Goal: Task Accomplishment & Management: Complete application form

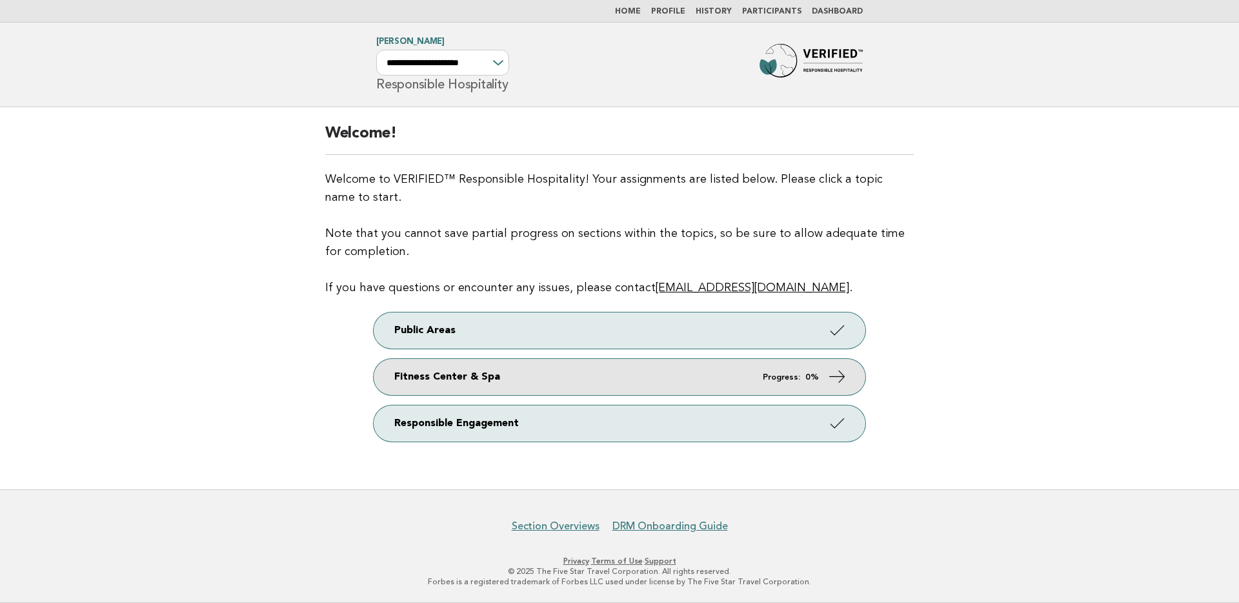
click at [512, 372] on link "Fitness Center & Spa Progress: 0%" at bounding box center [620, 377] width 492 height 36
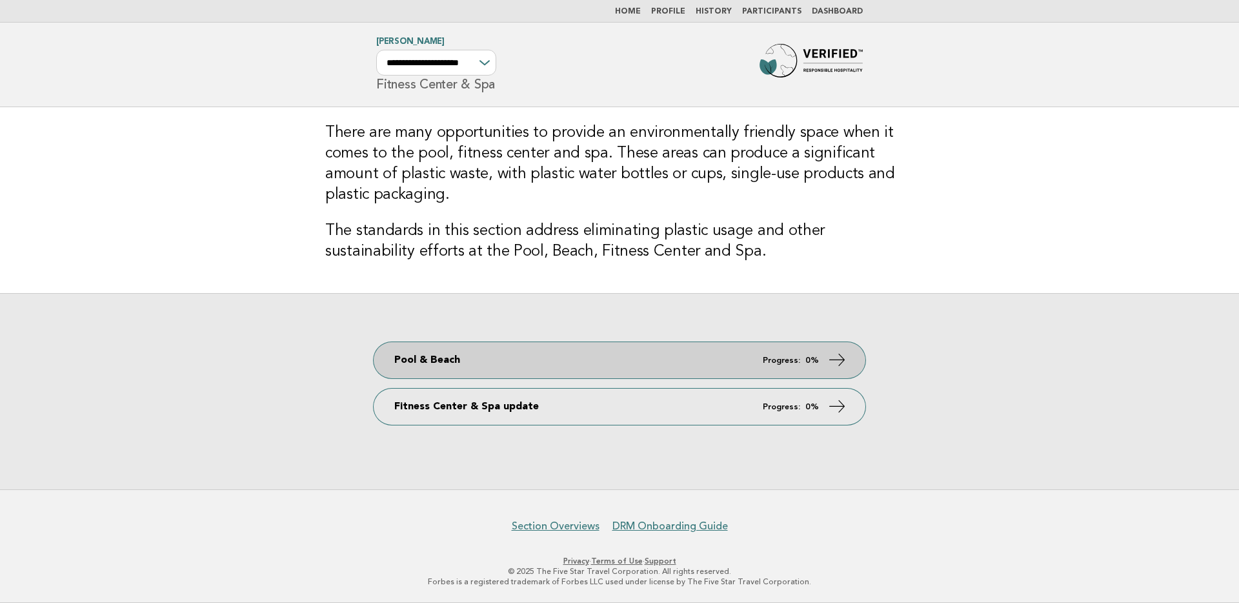
click at [529, 363] on link "Pool & Beach Progress: 0%" at bounding box center [620, 360] width 492 height 36
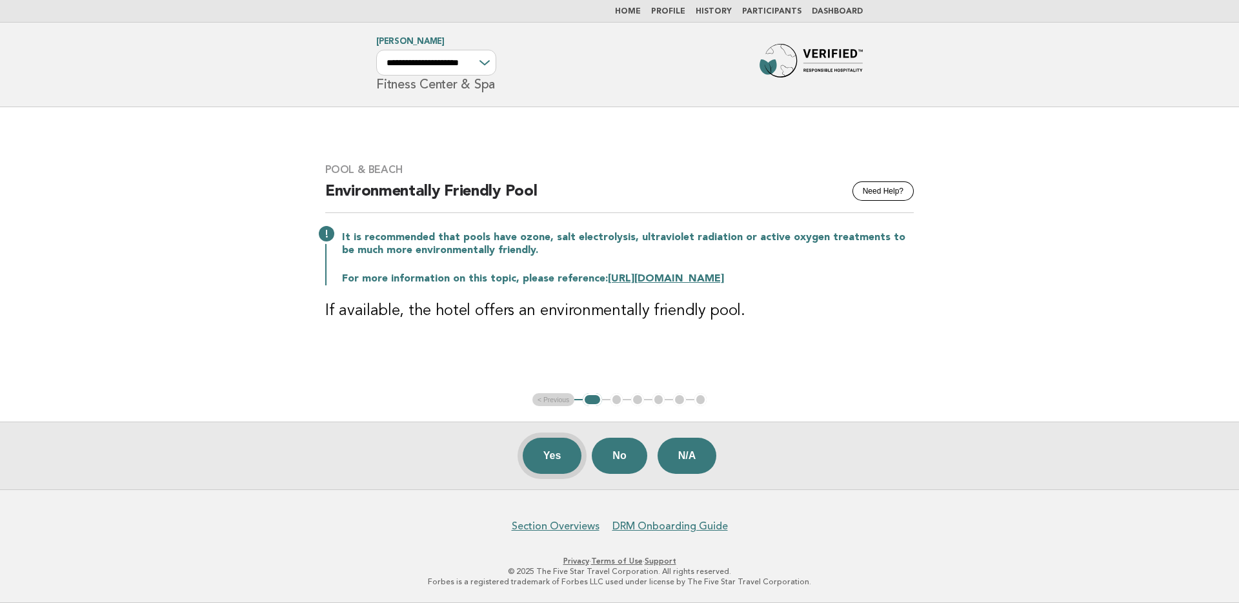
click at [554, 454] on button "Yes" at bounding box center [552, 455] width 59 height 36
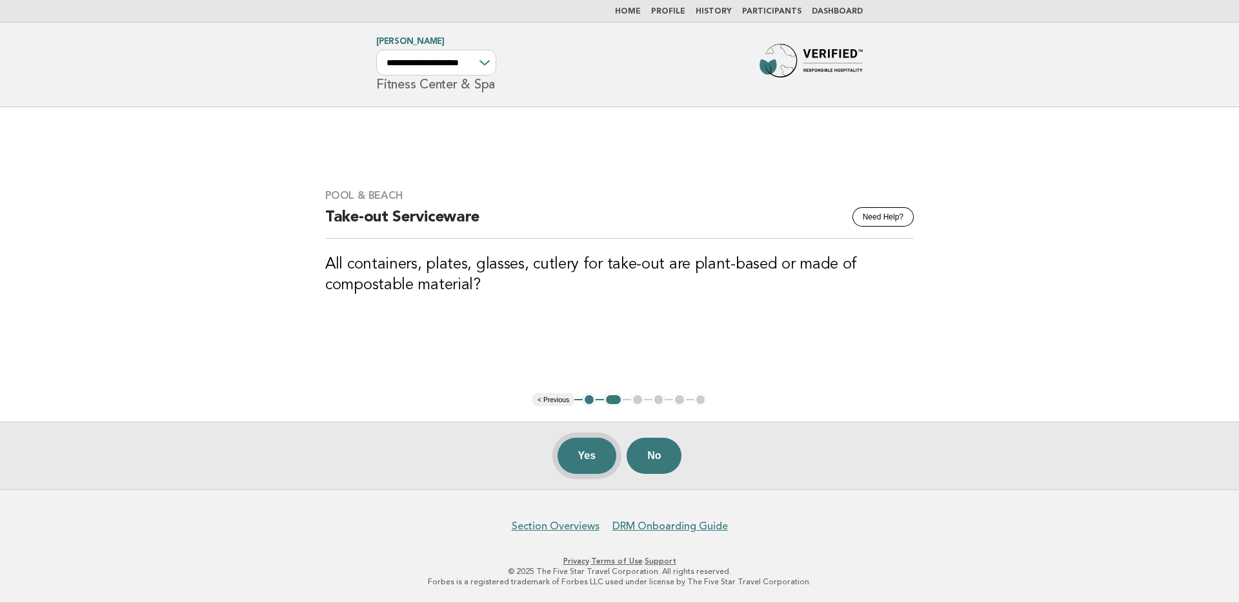
click at [599, 452] on button "Yes" at bounding box center [586, 455] width 59 height 36
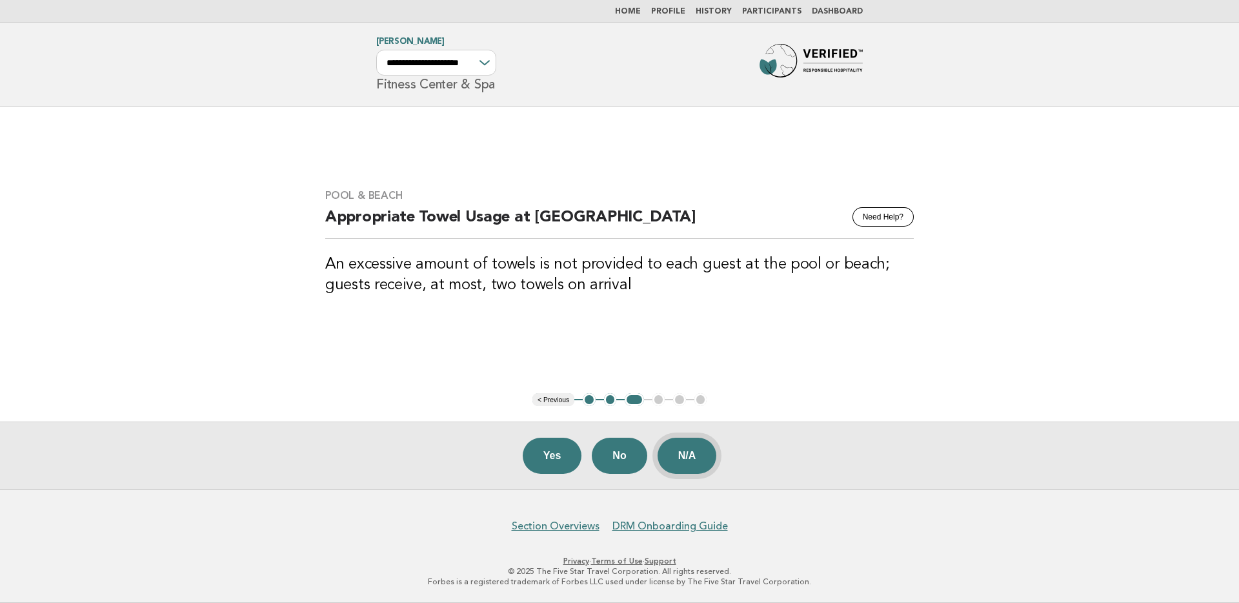
click at [663, 459] on button "N/A" at bounding box center [686, 455] width 59 height 36
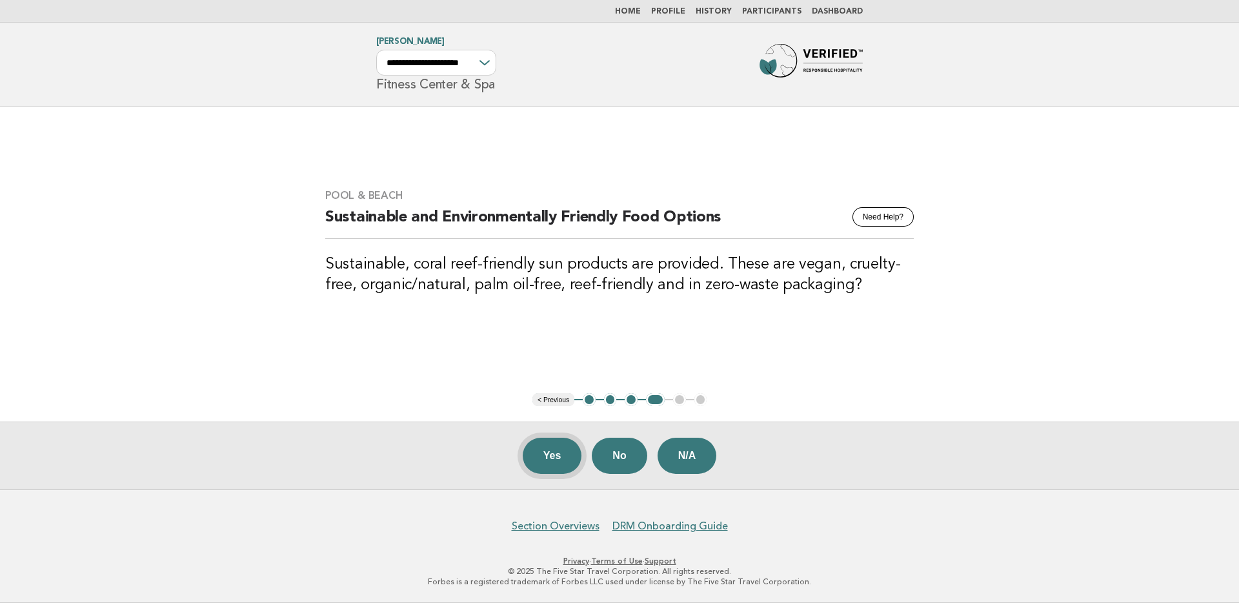
click at [565, 445] on button "Yes" at bounding box center [552, 455] width 59 height 36
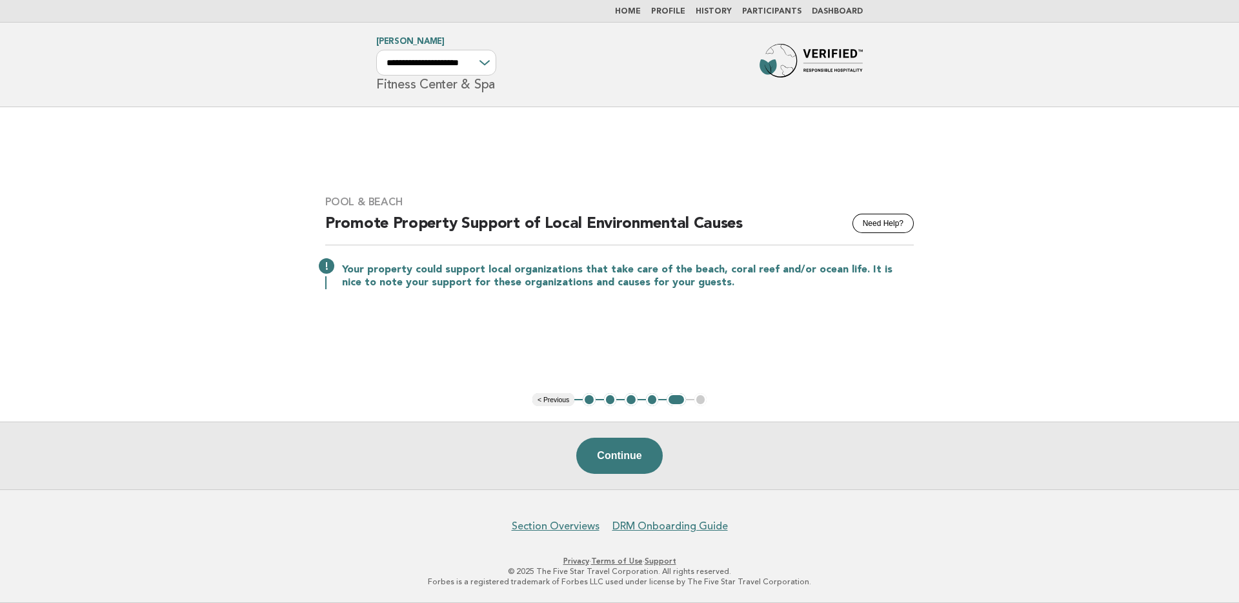
click at [698, 355] on main "Pool & Beach Need Help? Promote Property Support of Local Environmental Causes …" at bounding box center [619, 298] width 1239 height 382
click at [643, 448] on button "Continue" at bounding box center [619, 455] width 86 height 36
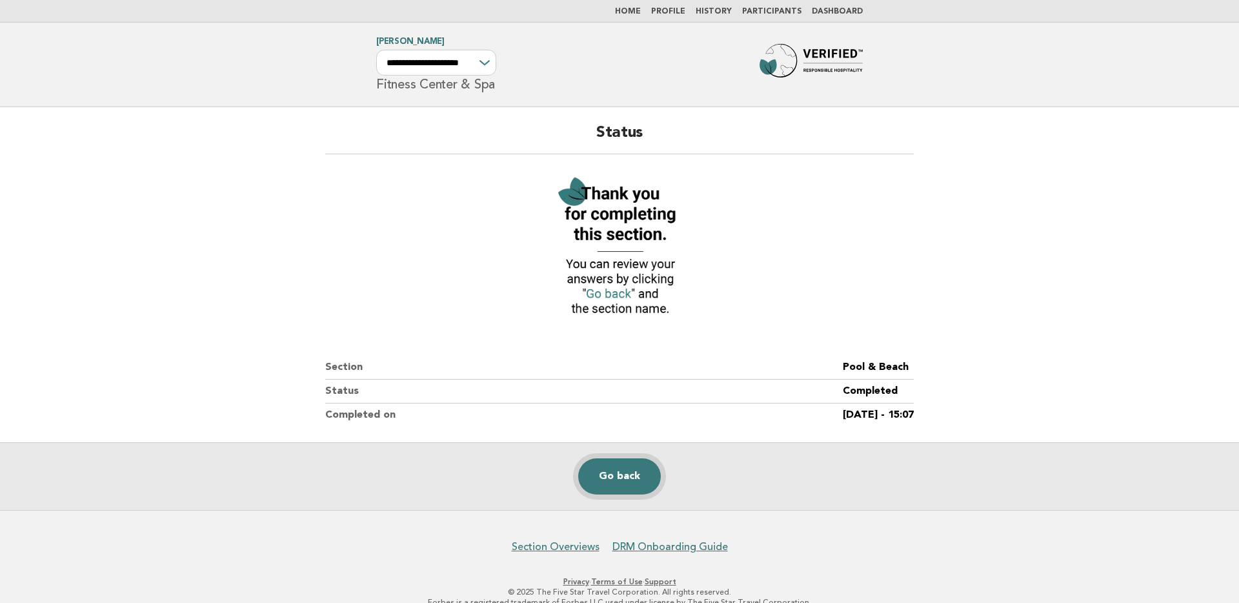
click at [634, 465] on link "Go back" at bounding box center [619, 476] width 83 height 36
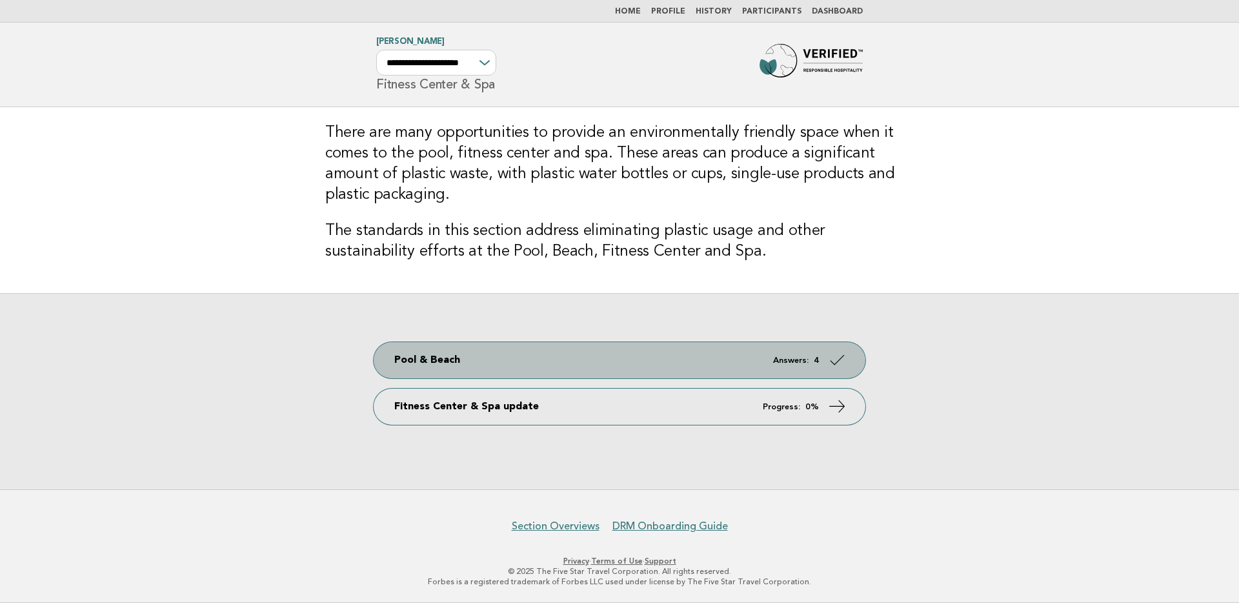
click at [647, 353] on link "Pool & Beach Answers: 4" at bounding box center [620, 360] width 492 height 36
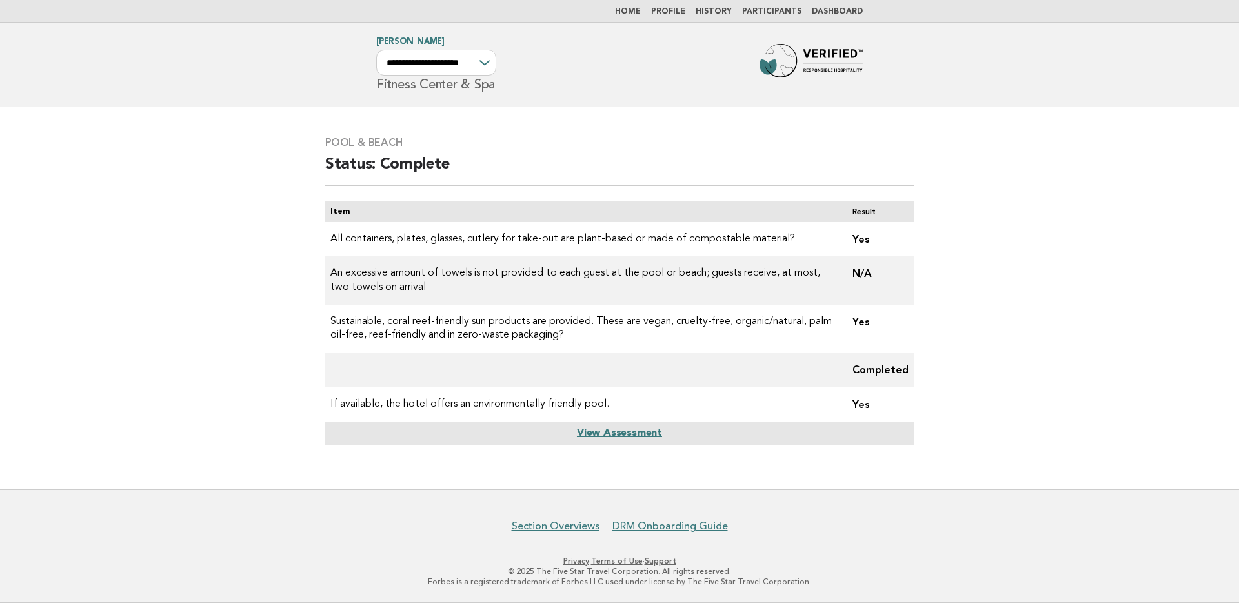
click at [587, 170] on h2 "Status: Complete" at bounding box center [619, 170] width 588 height 32
click at [637, 425] on th "View Assessment" at bounding box center [619, 432] width 588 height 23
click at [633, 437] on link "View Assessment" at bounding box center [619, 433] width 85 height 10
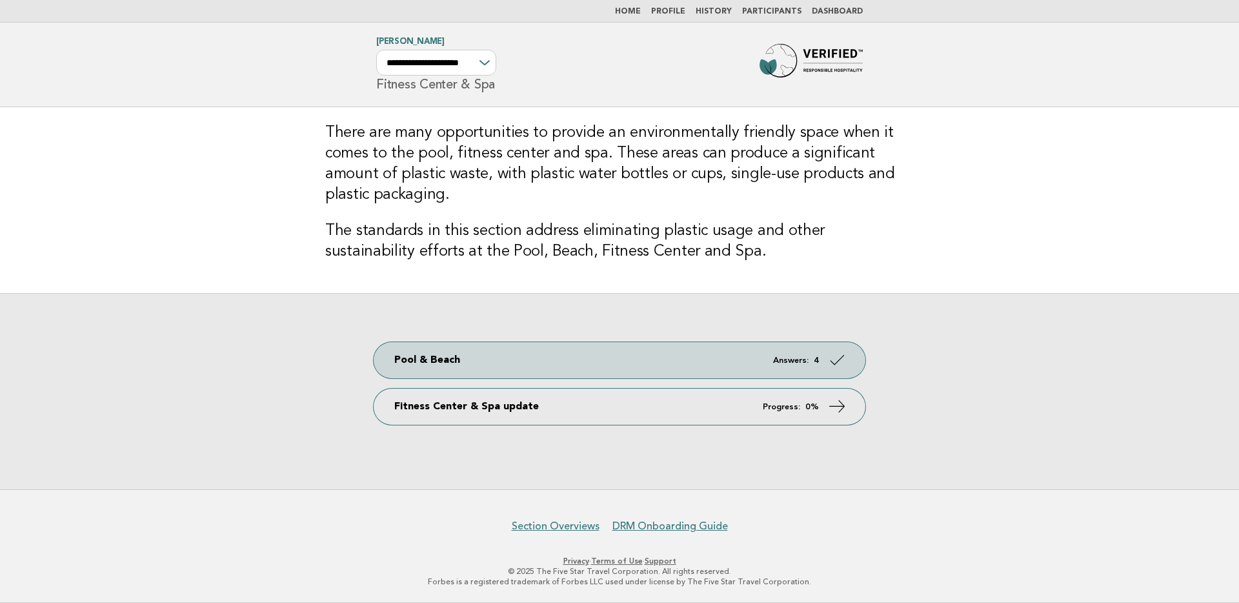
click at [636, 8] on link "Home" at bounding box center [628, 12] width 26 height 8
